Goal: Transaction & Acquisition: Purchase product/service

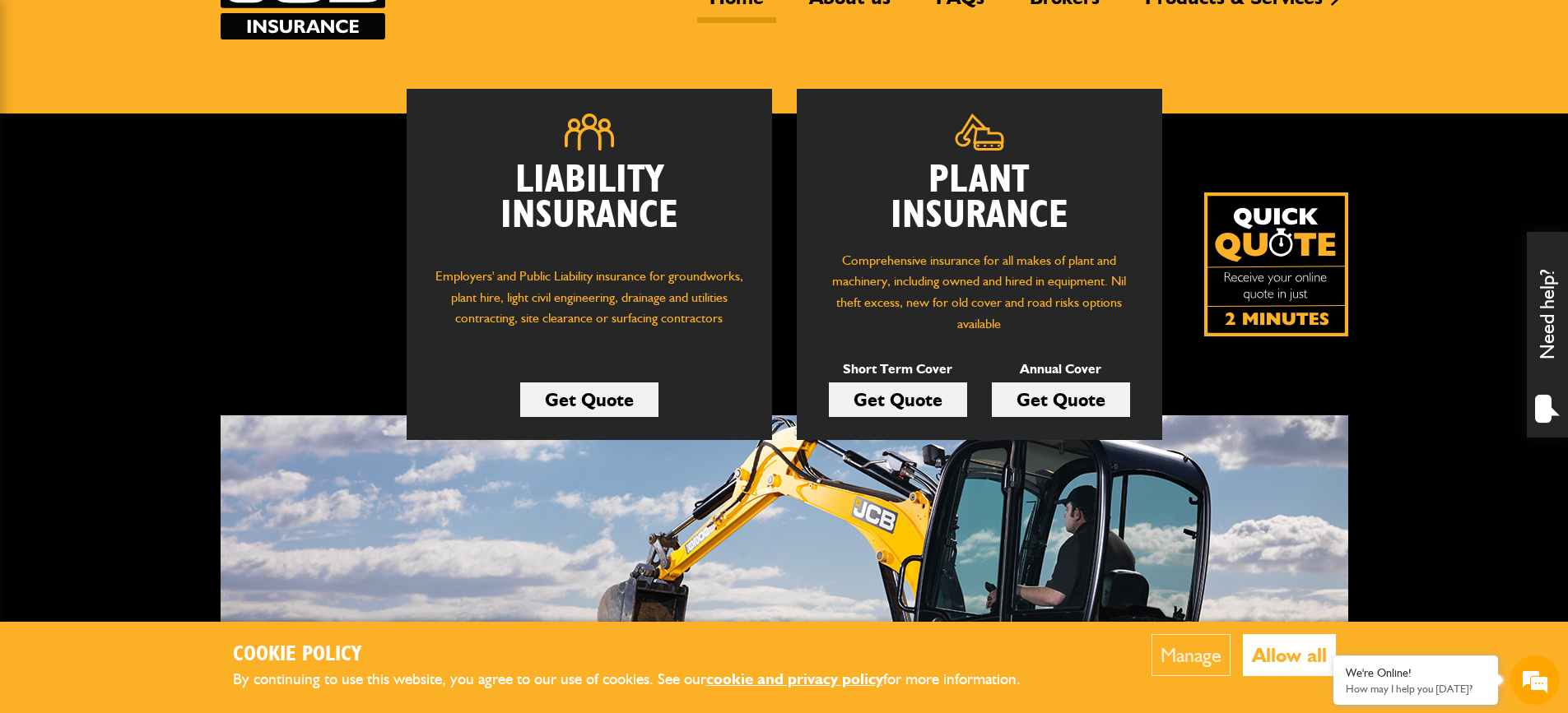
scroll to position [164, 0]
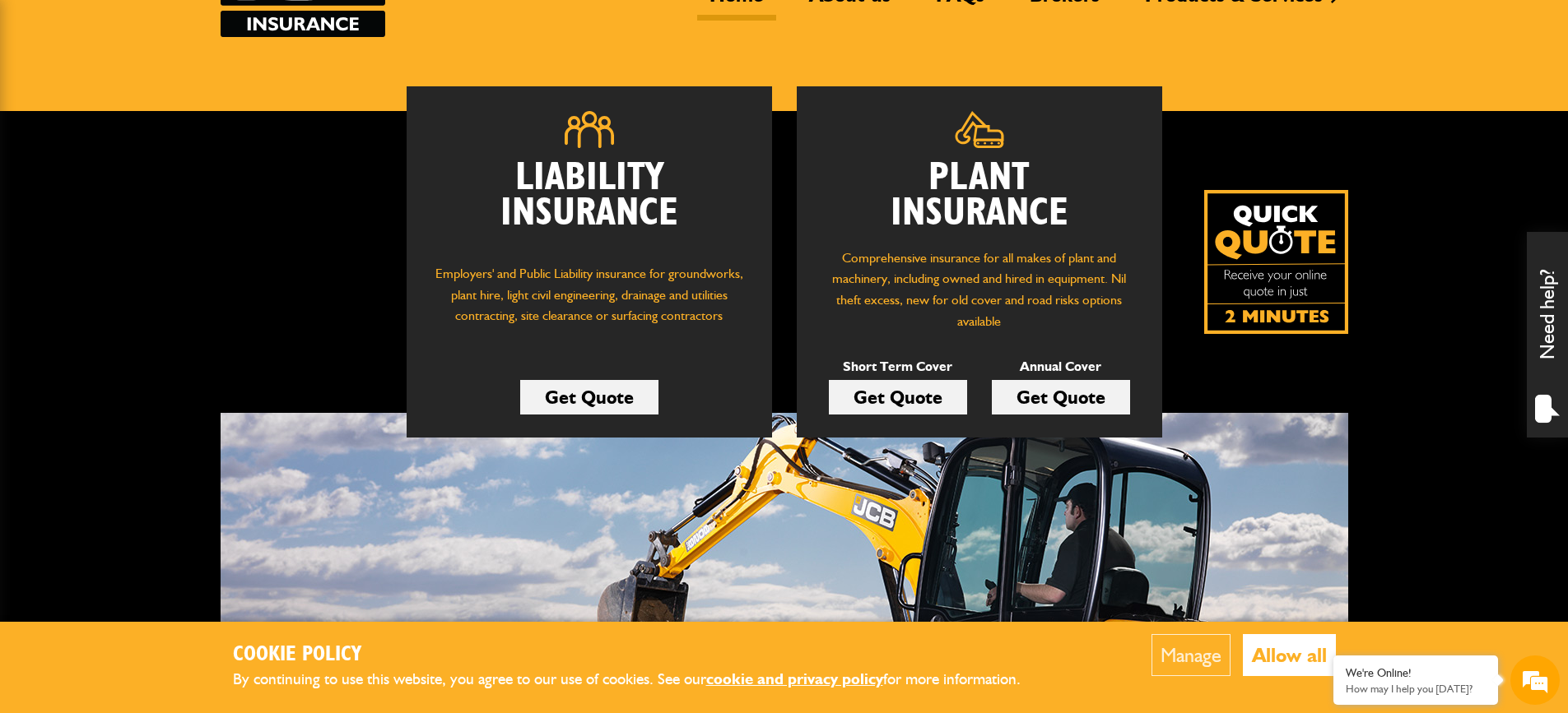
click at [853, 404] on link "Get Quote" at bounding box center [898, 397] width 139 height 34
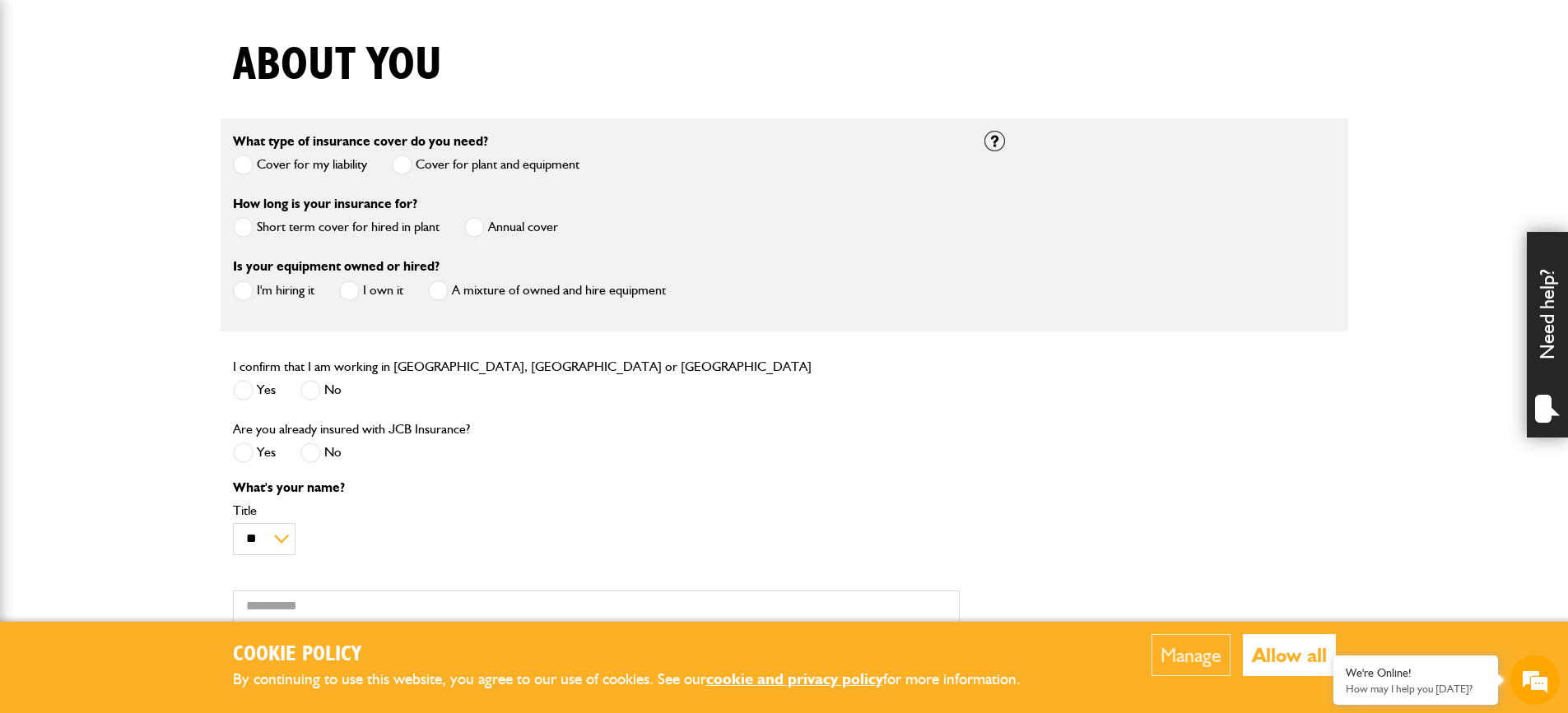
scroll to position [411, 0]
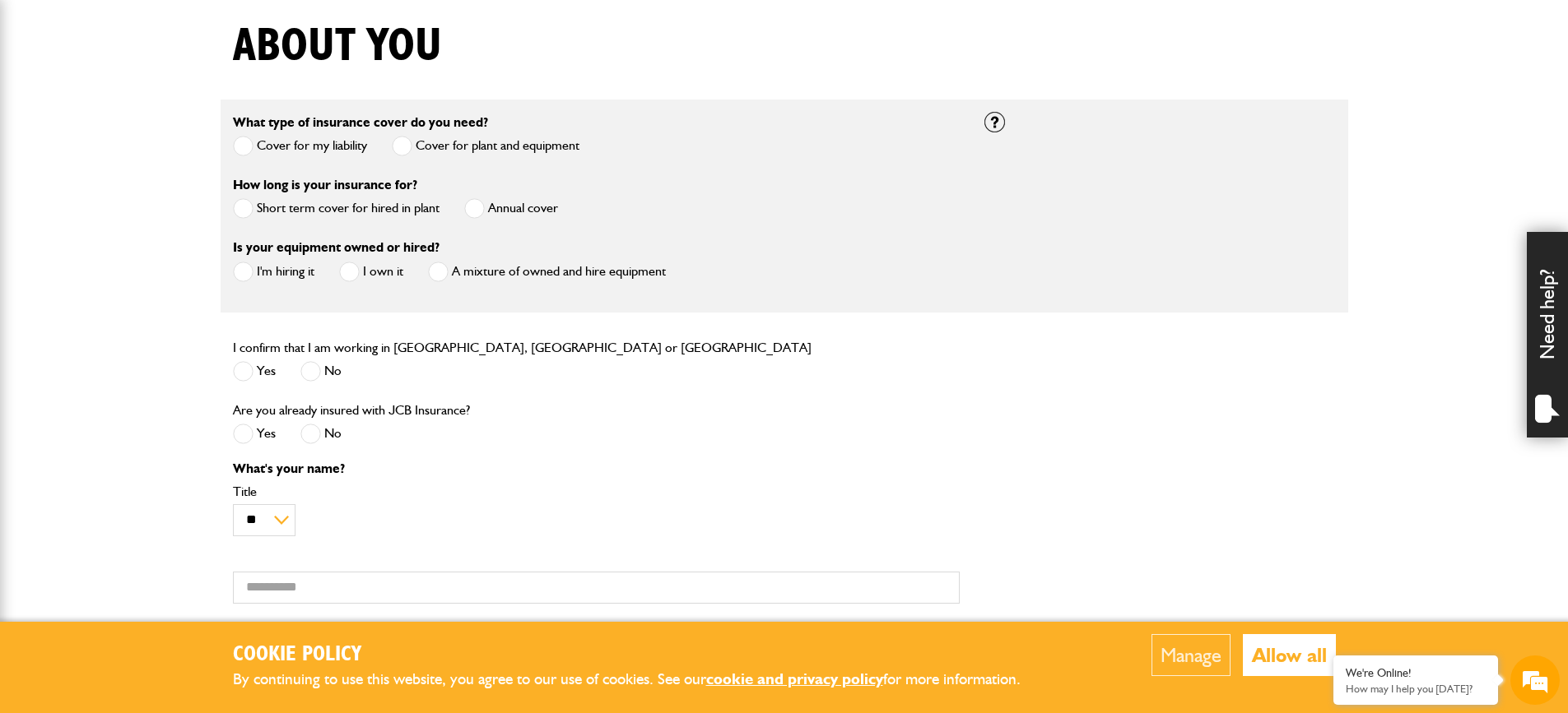
click at [317, 216] on label "Short term cover for hired in plant" at bounding box center [335, 208] width 206 height 21
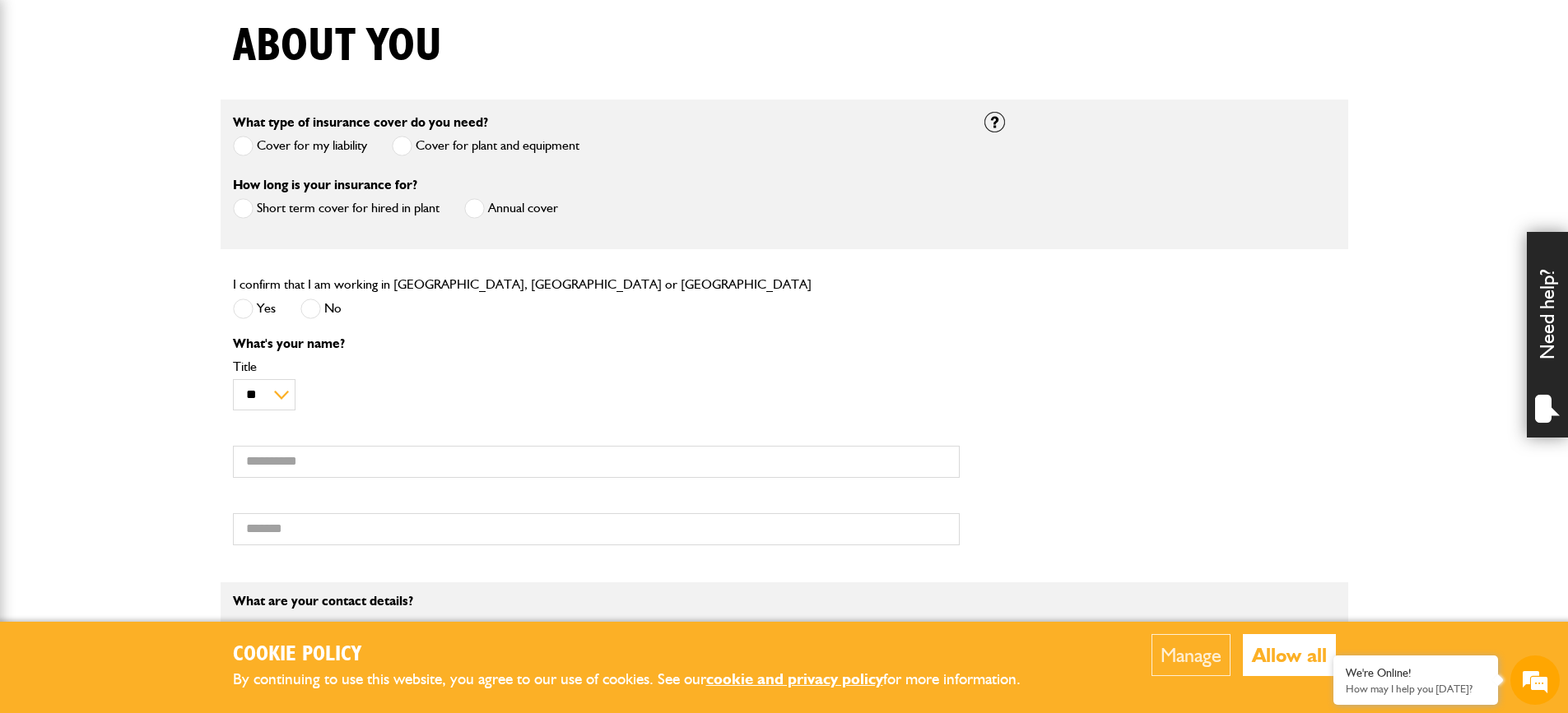
click at [273, 310] on label "Yes" at bounding box center [254, 309] width 43 height 21
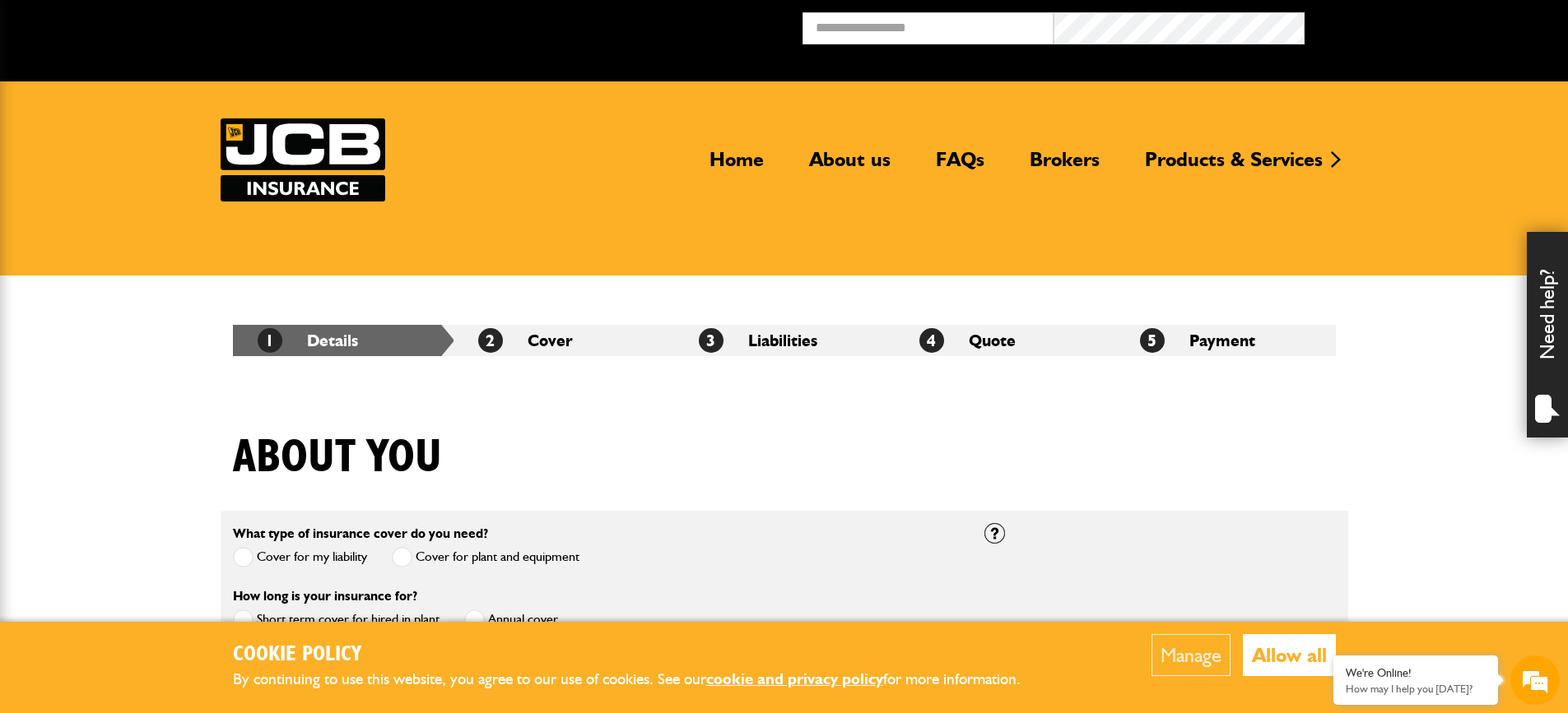
scroll to position [0, 0]
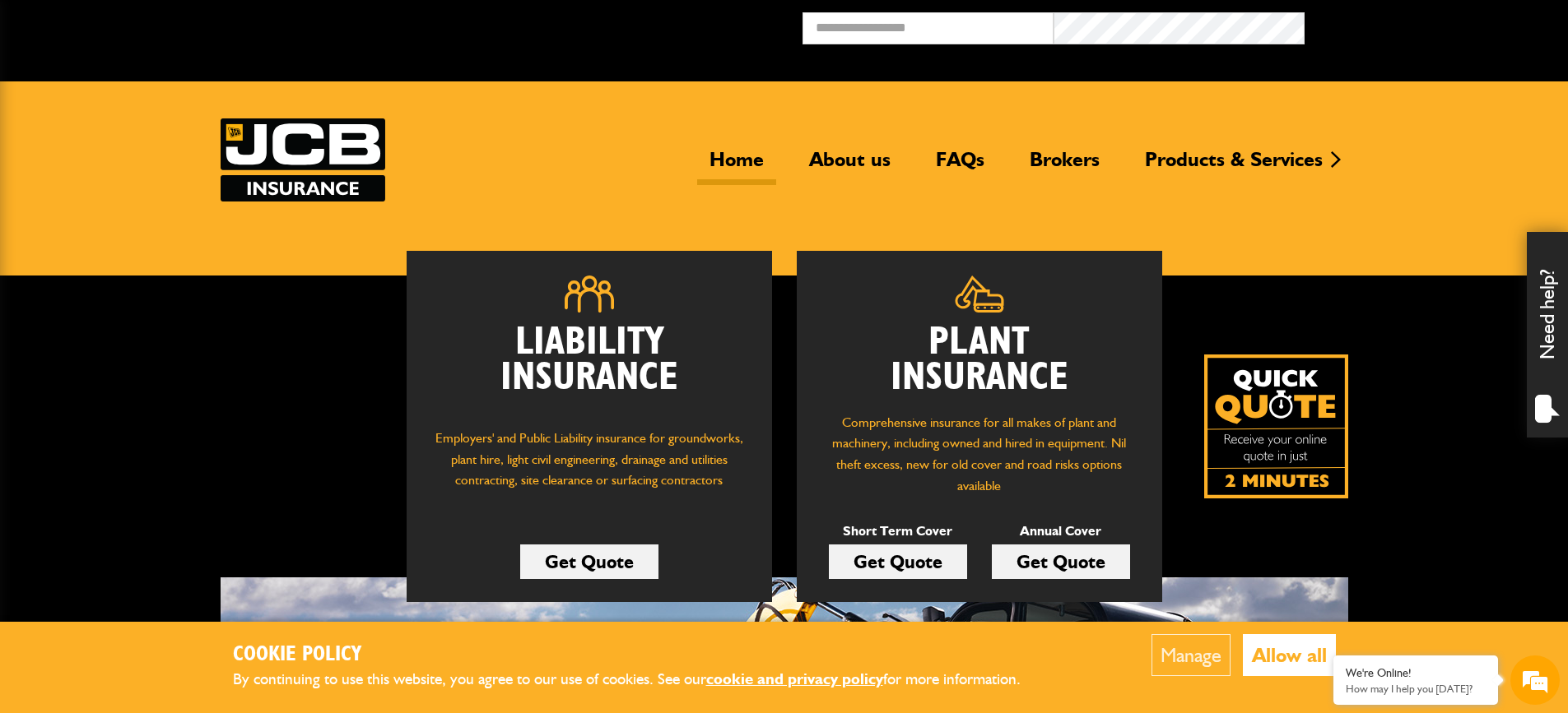
scroll to position [164, 0]
